Goal: Browse casually: Explore the website without a specific task or goal

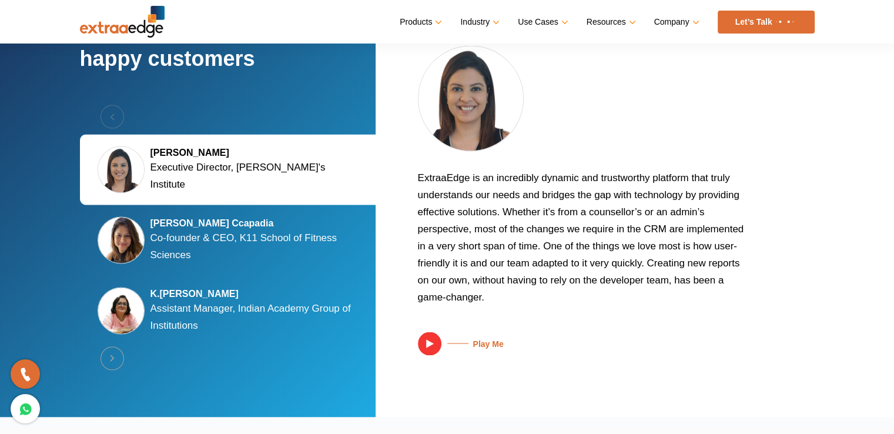
scroll to position [2261, 0]
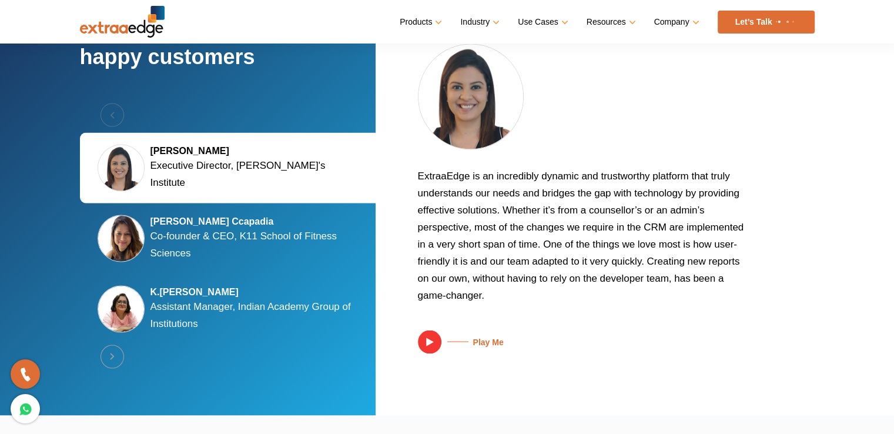
click at [231, 258] on div "[PERSON_NAME] Ccapadia Co-founder & CEO, K11 School of Fitness Sciences" at bounding box center [230, 238] width 300 height 71
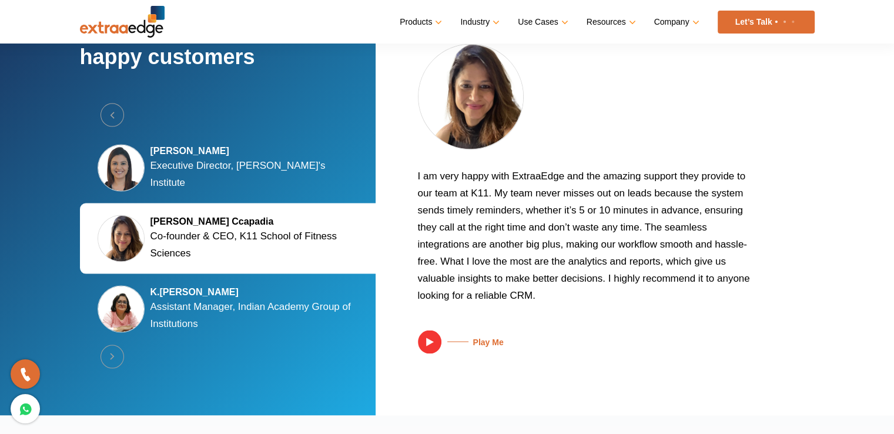
click at [254, 308] on p "Assistant Manager, Indian Academy Group of Institutions" at bounding box center [256, 315] width 212 height 34
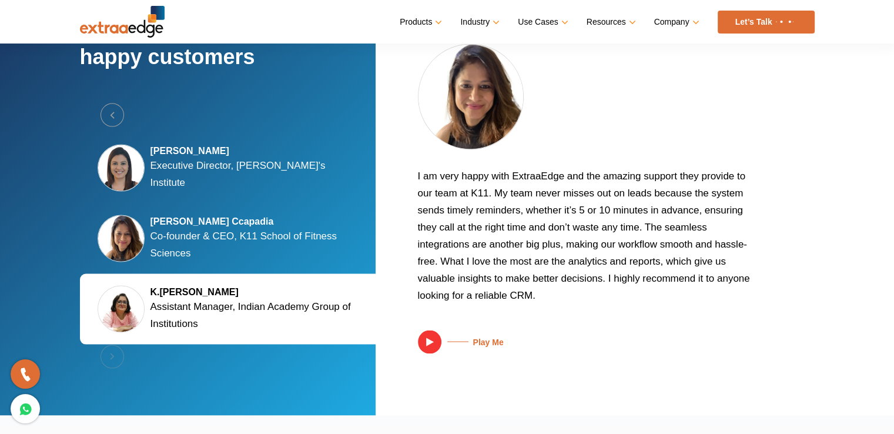
scroll to position [2227, 0]
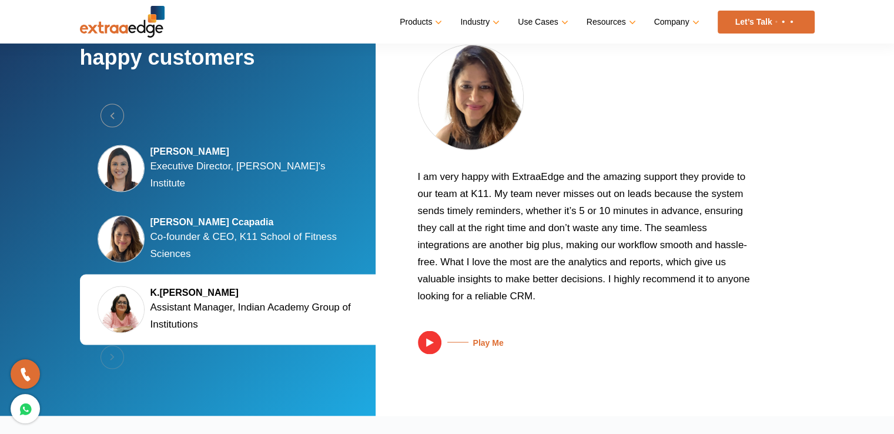
click at [237, 240] on p "Co-founder & CEO, K11 School of Fitness Sciences" at bounding box center [256, 244] width 212 height 34
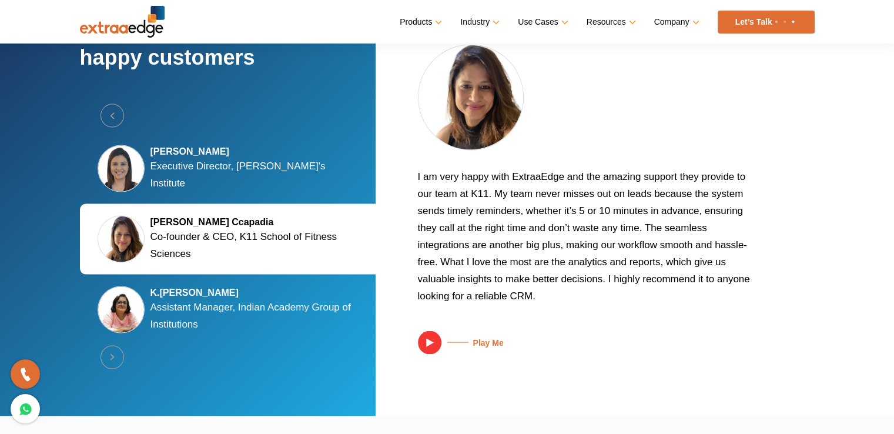
click at [242, 289] on h5 "K.[PERSON_NAME]" at bounding box center [256, 292] width 212 height 12
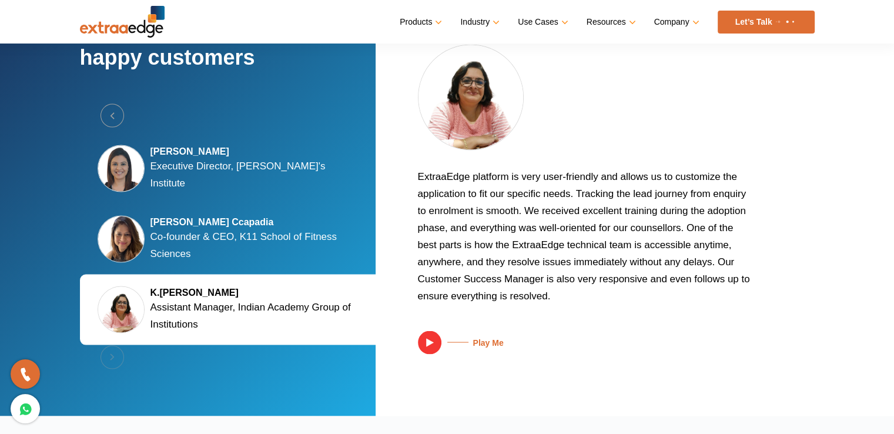
click at [206, 186] on div "[PERSON_NAME] Executive Director, [PERSON_NAME]'s Institute" at bounding box center [230, 168] width 300 height 71
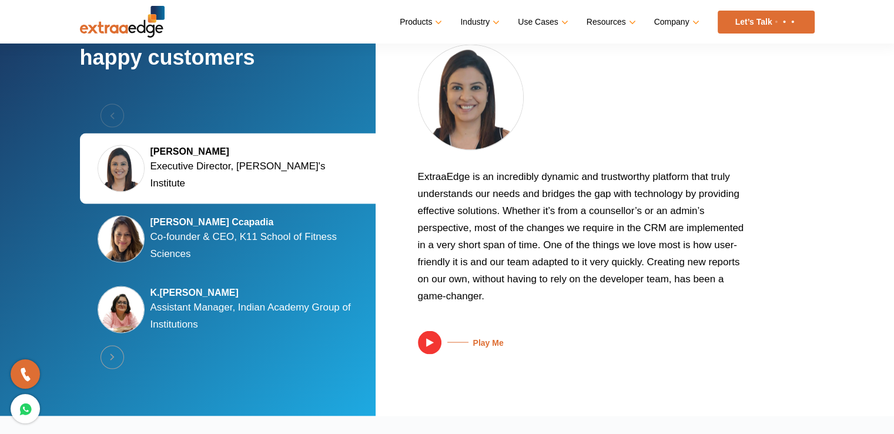
click at [233, 236] on p "Co-founder & CEO, K11 School of Fitness Sciences" at bounding box center [256, 244] width 212 height 34
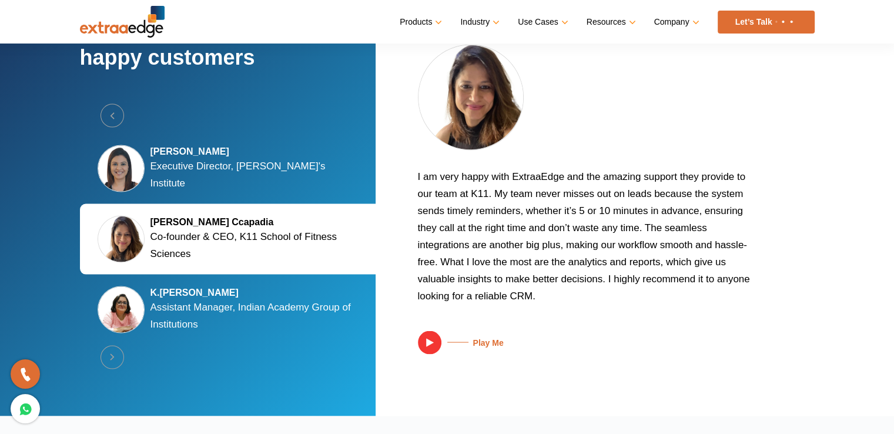
click at [255, 341] on div "Previous [PERSON_NAME] Executive Director, [PERSON_NAME]'s Institute [PERSON_NA…" at bounding box center [230, 238] width 300 height 271
click at [236, 313] on p "Assistant Manager, Indian Academy Group of Institutions" at bounding box center [256, 315] width 212 height 34
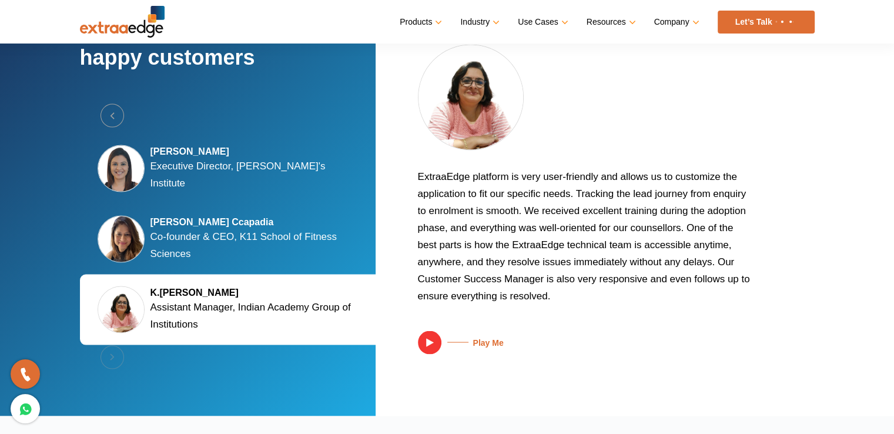
click at [109, 351] on div "Previous [PERSON_NAME] Executive Director, [PERSON_NAME]'s Institute [PERSON_NA…" at bounding box center [230, 238] width 300 height 271
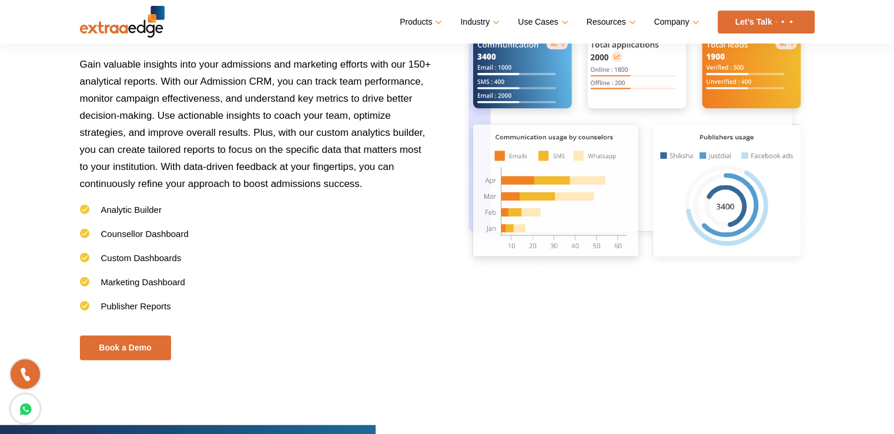
scroll to position [1805, 0]
